Goal: Go to known website: Access a specific website the user already knows

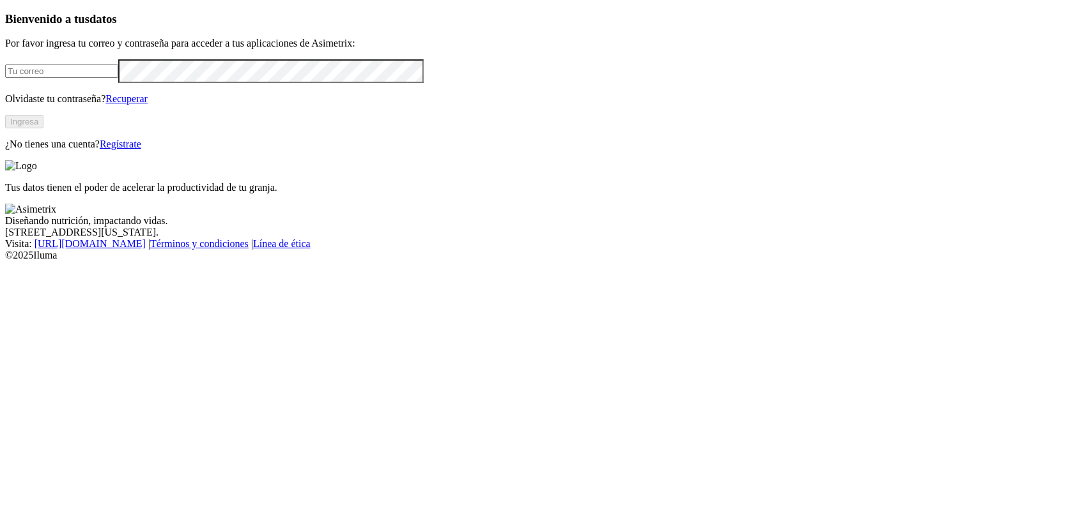
type input "[PERSON_NAME][EMAIL_ADDRESS][DOMAIN_NAME]"
click at [43, 128] on button "Ingresa" at bounding box center [24, 121] width 38 height 13
